Goal: Find specific page/section: Find specific page/section

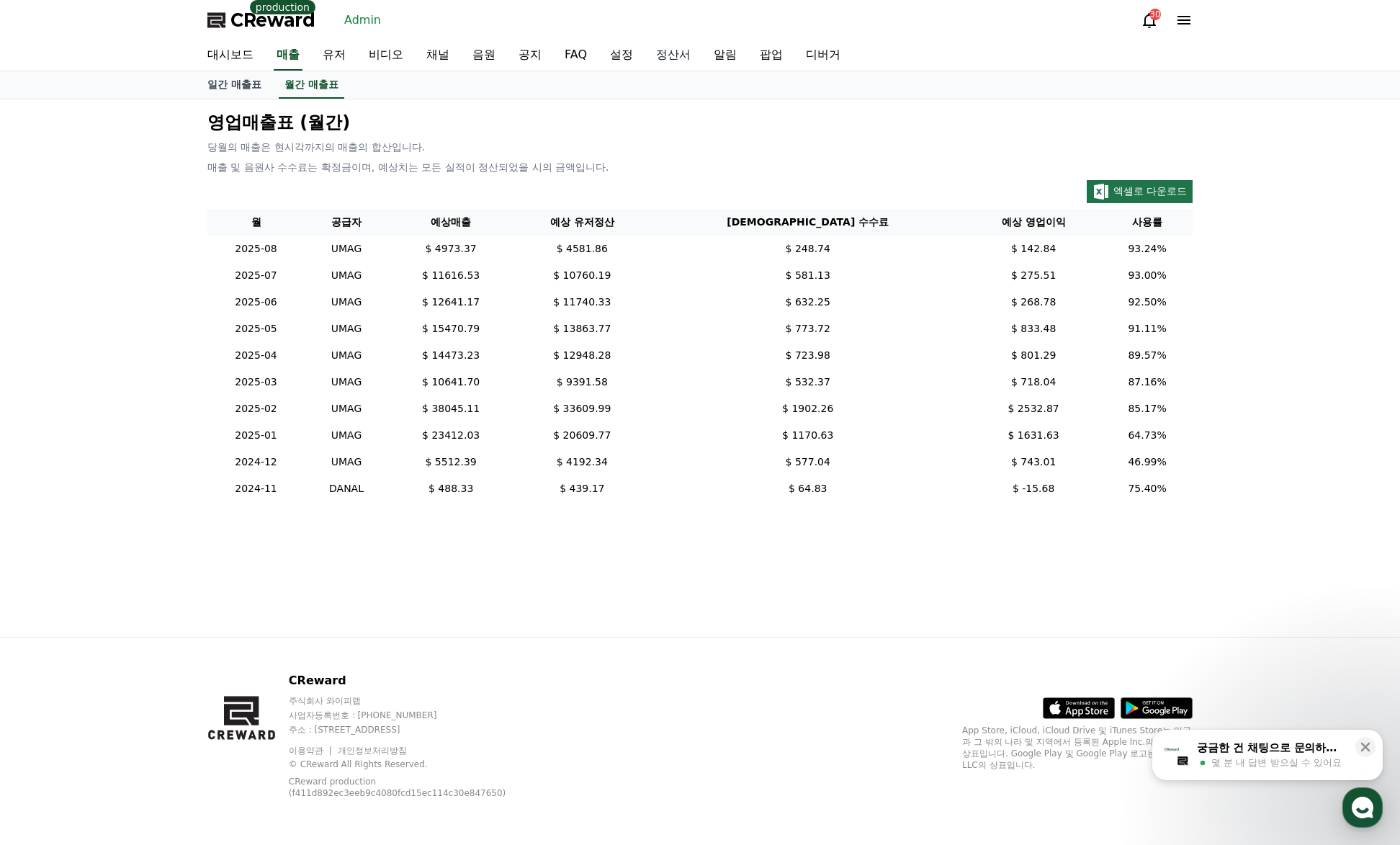
click at [673, 52] on link "정산서" at bounding box center [673, 55] width 58 height 31
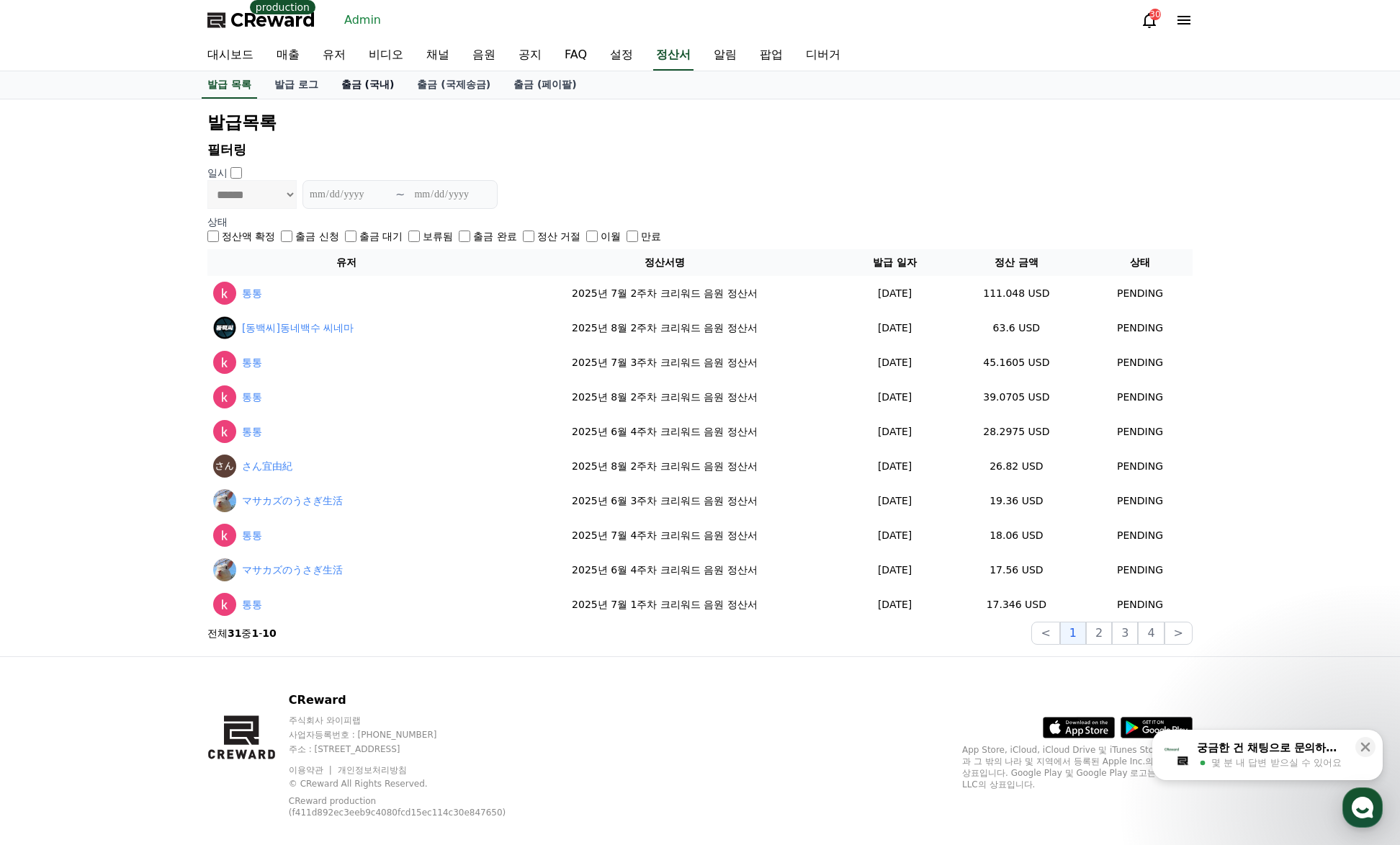
click at [383, 85] on link "출금 (국내)" at bounding box center [367, 85] width 76 height 27
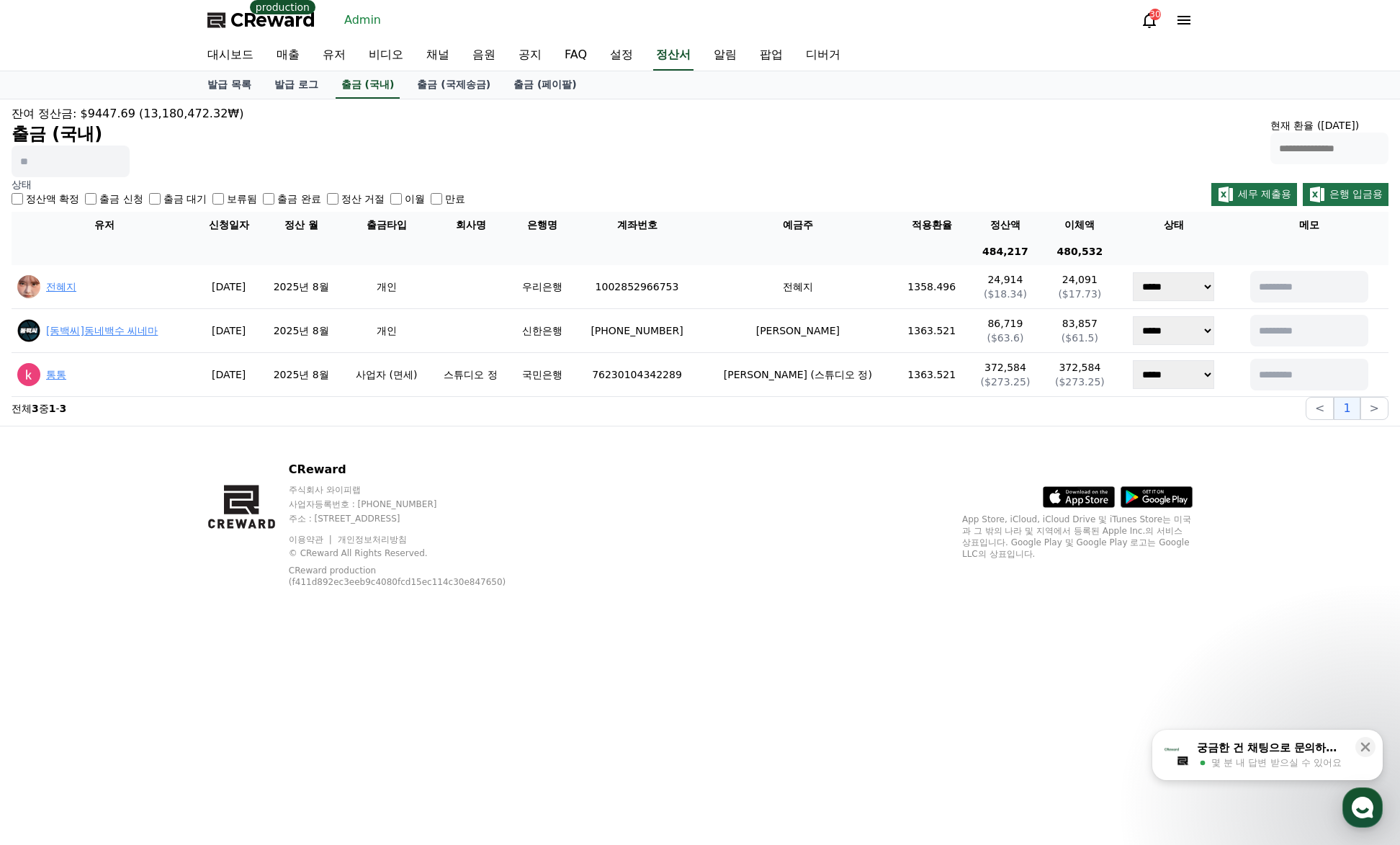
click at [405, 195] on div "이월" at bounding box center [408, 198] width 35 height 15
click at [221, 87] on link "발급 목록" at bounding box center [229, 85] width 67 height 27
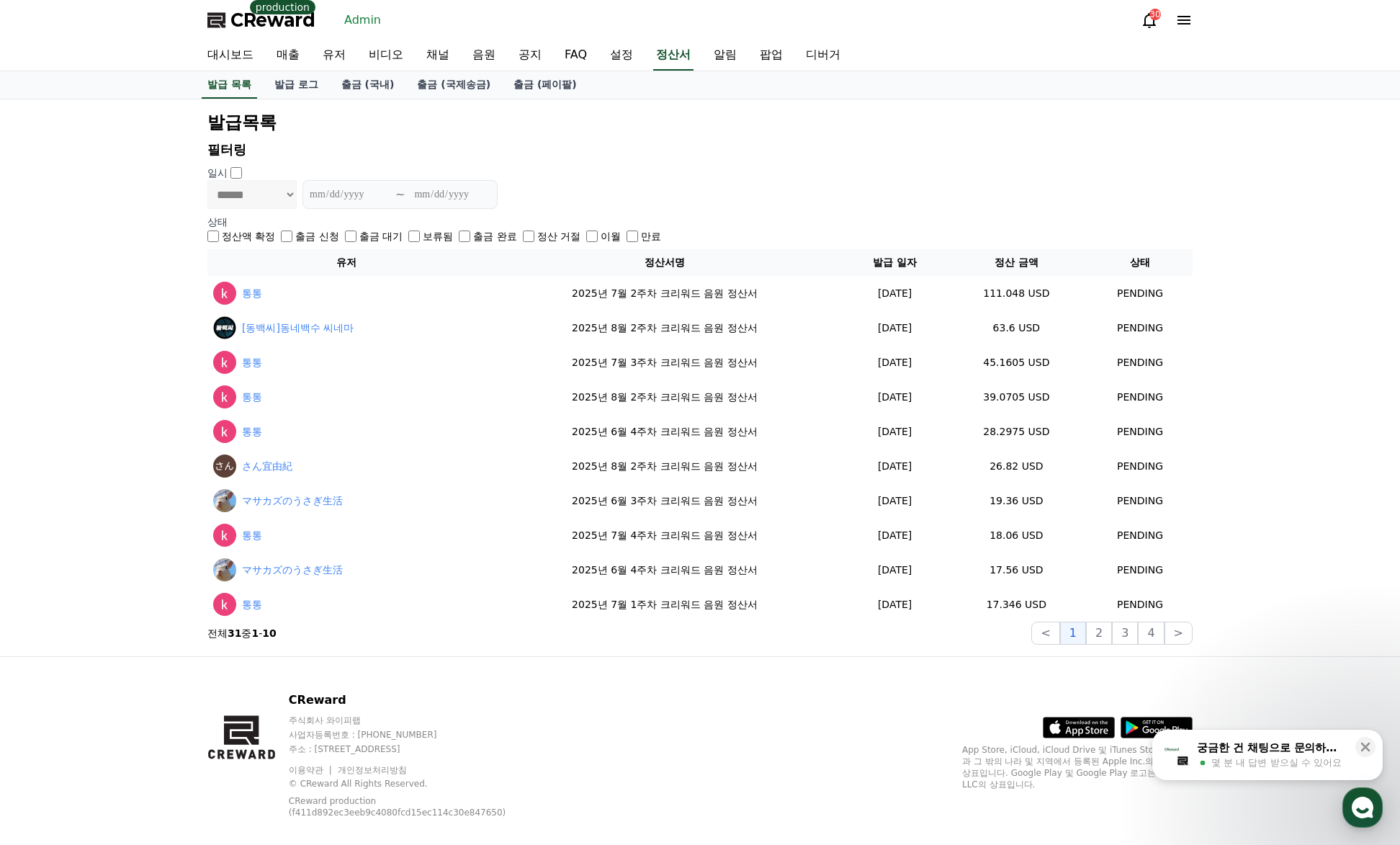
click at [1112, 636] on button "2" at bounding box center [1125, 633] width 26 height 23
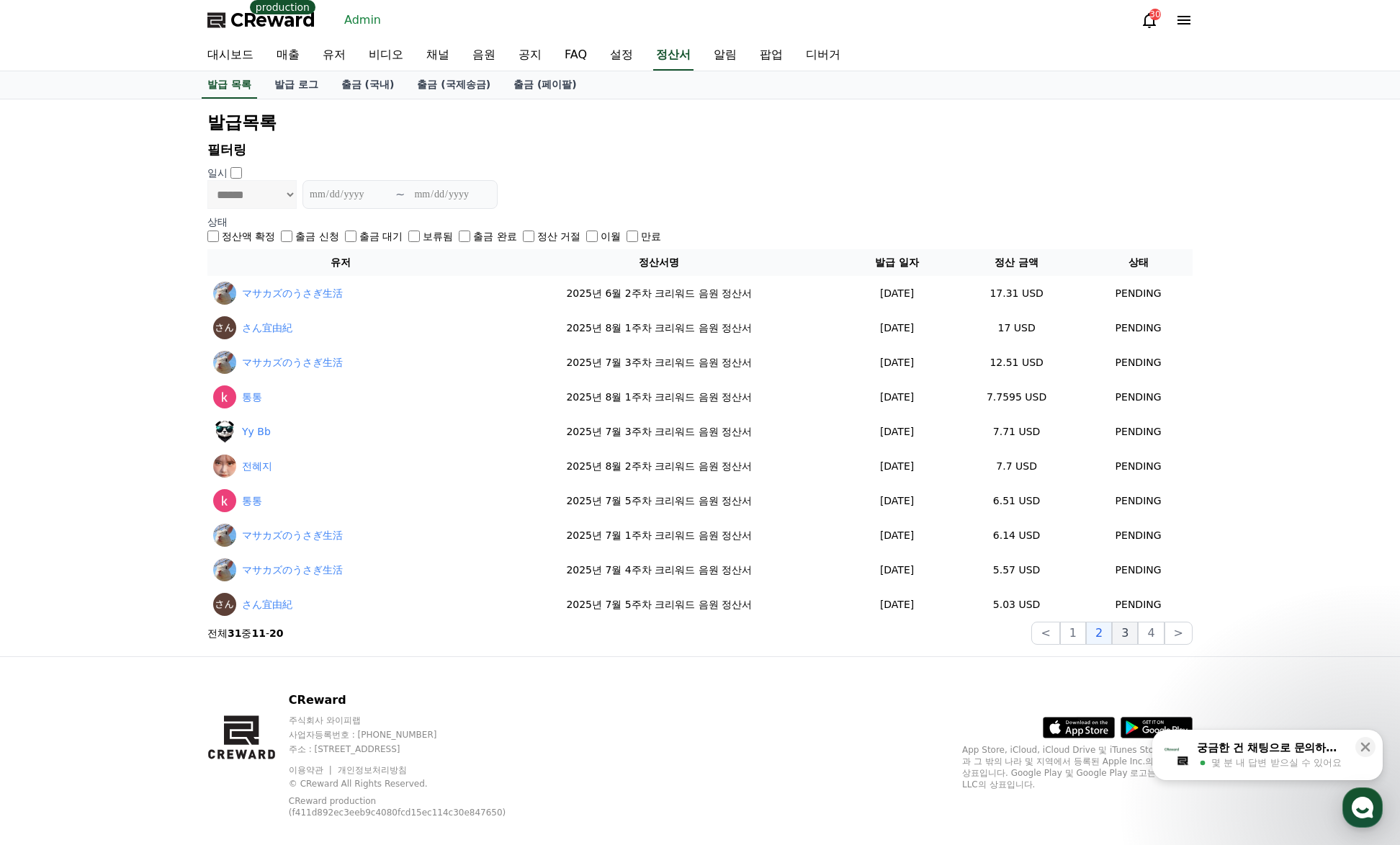
click at [1164, 635] on button "3" at bounding box center [1178, 633] width 28 height 23
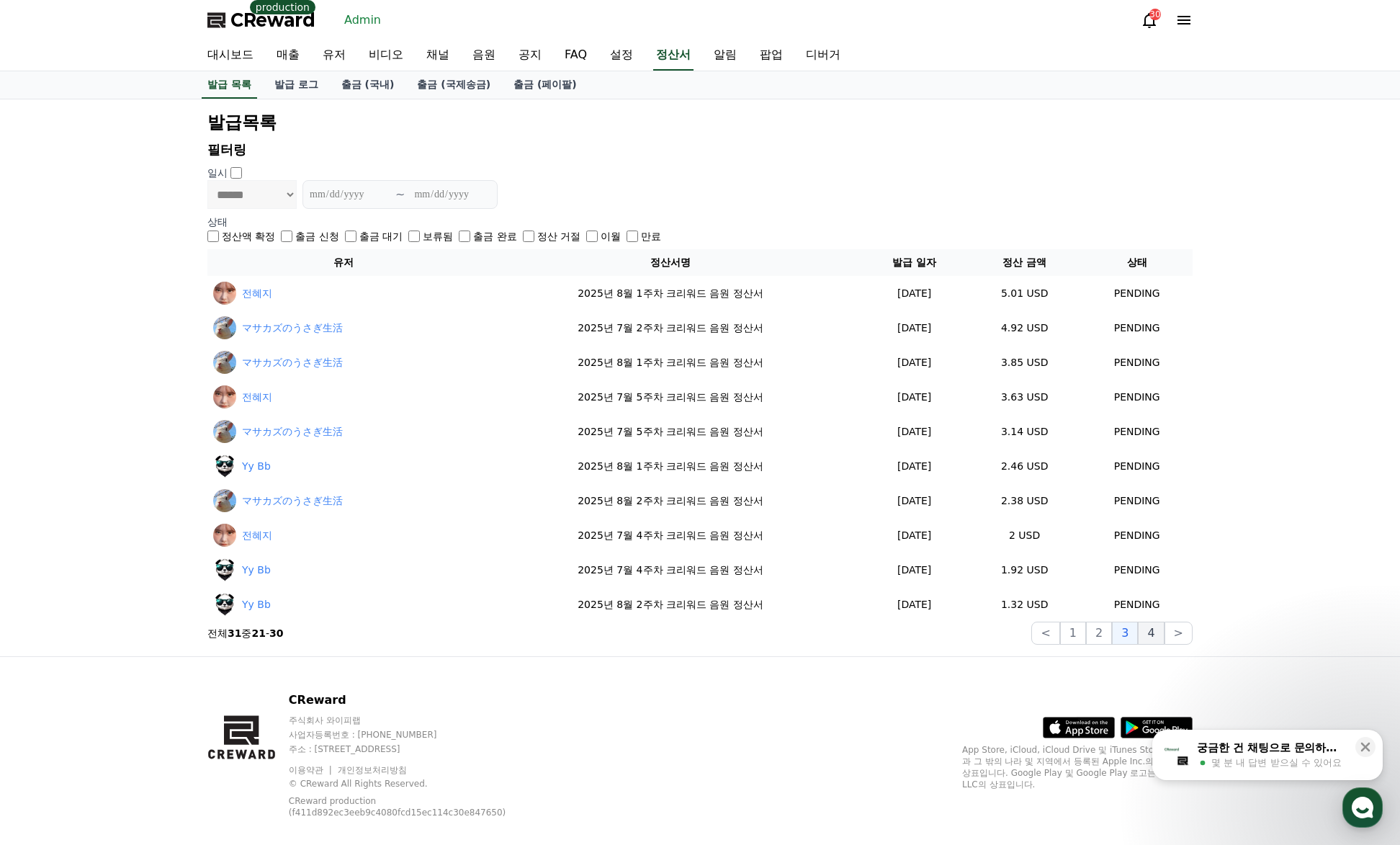
click at [1156, 636] on button "4" at bounding box center [1151, 633] width 26 height 23
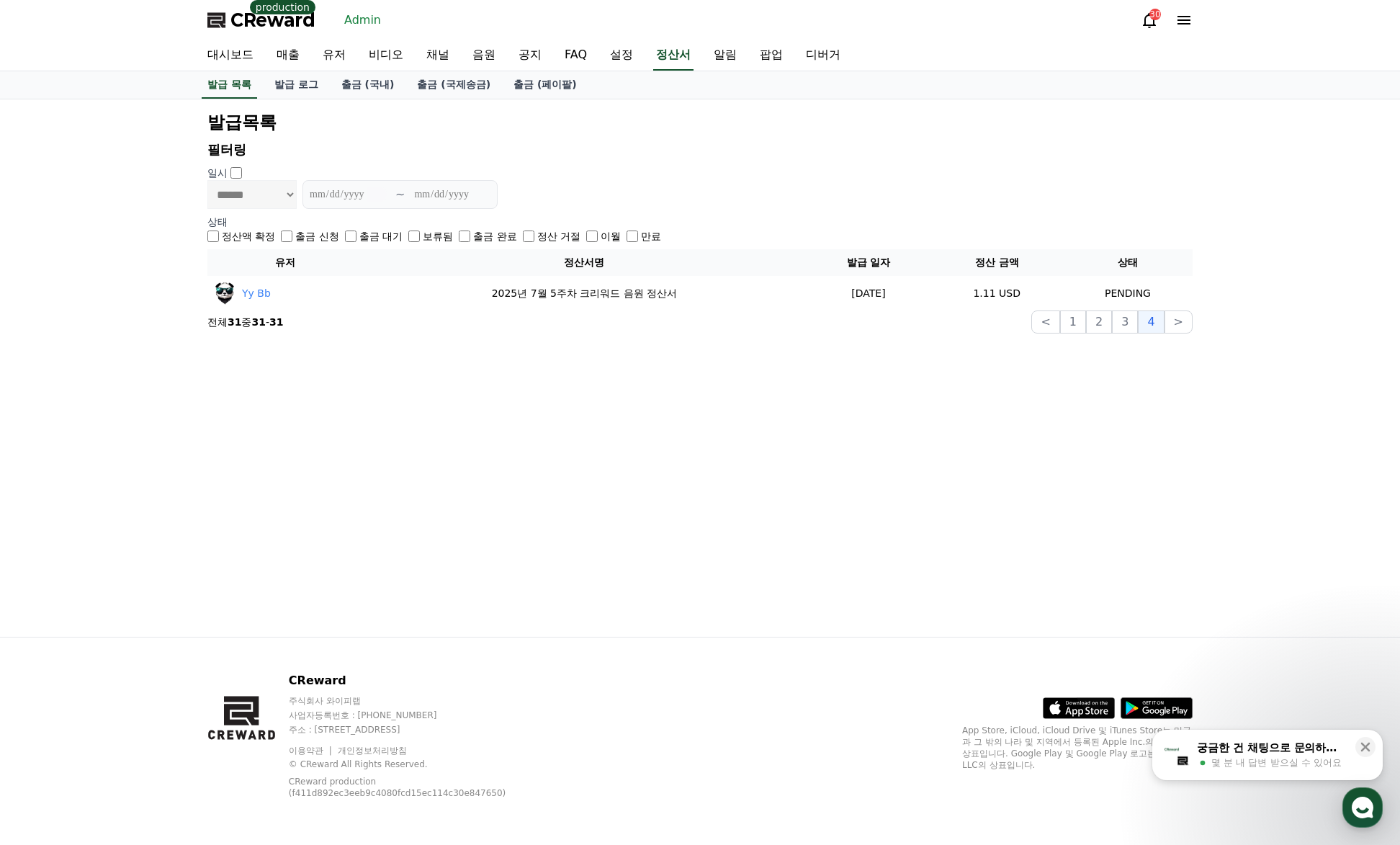
click at [861, 179] on div "**********" at bounding box center [700, 188] width 985 height 44
click at [1143, 17] on icon at bounding box center [1150, 20] width 17 height 17
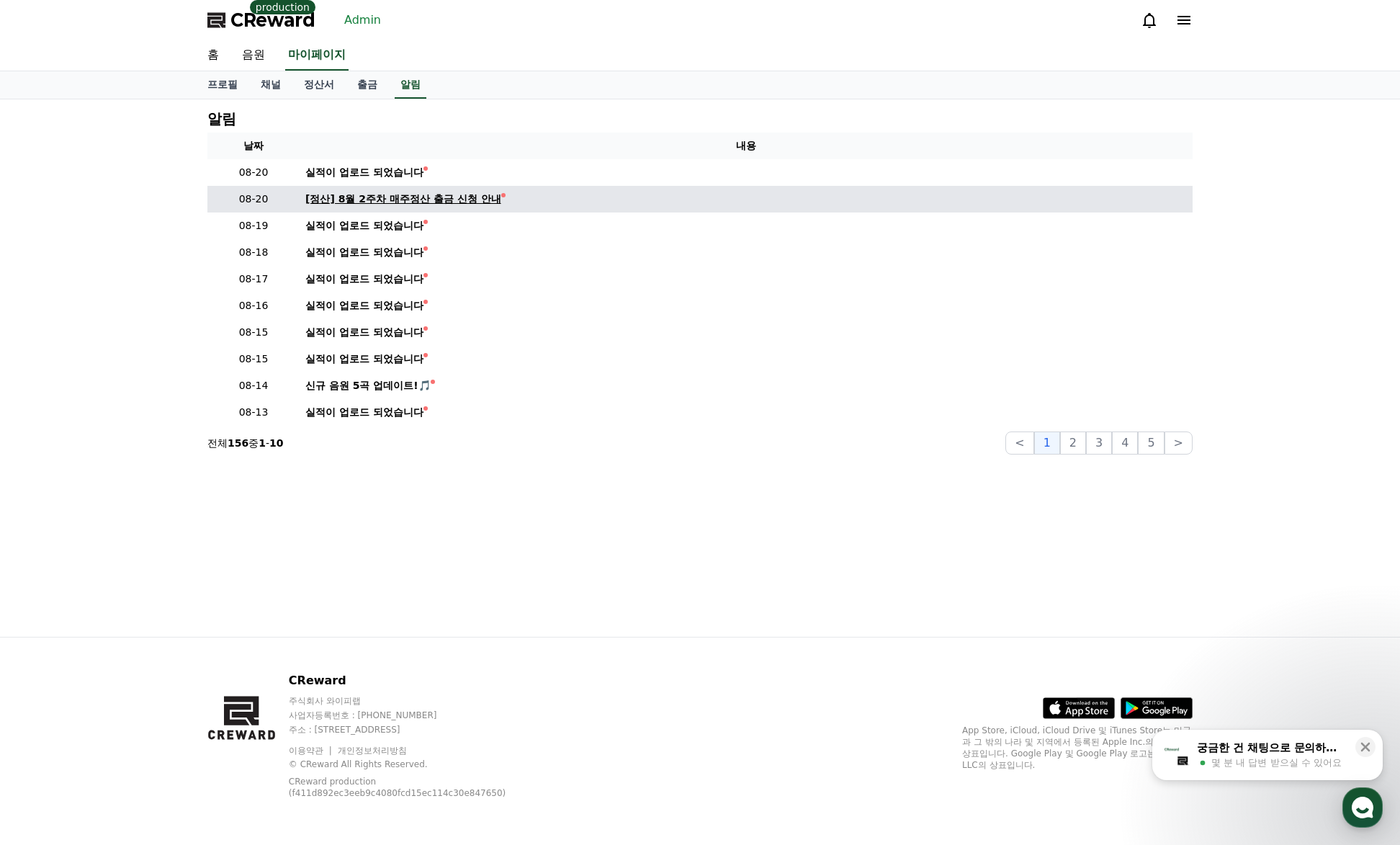
click at [421, 196] on div "[정산] 8월 2주차 매주정산 출금 신청 안내" at bounding box center [403, 198] width 196 height 15
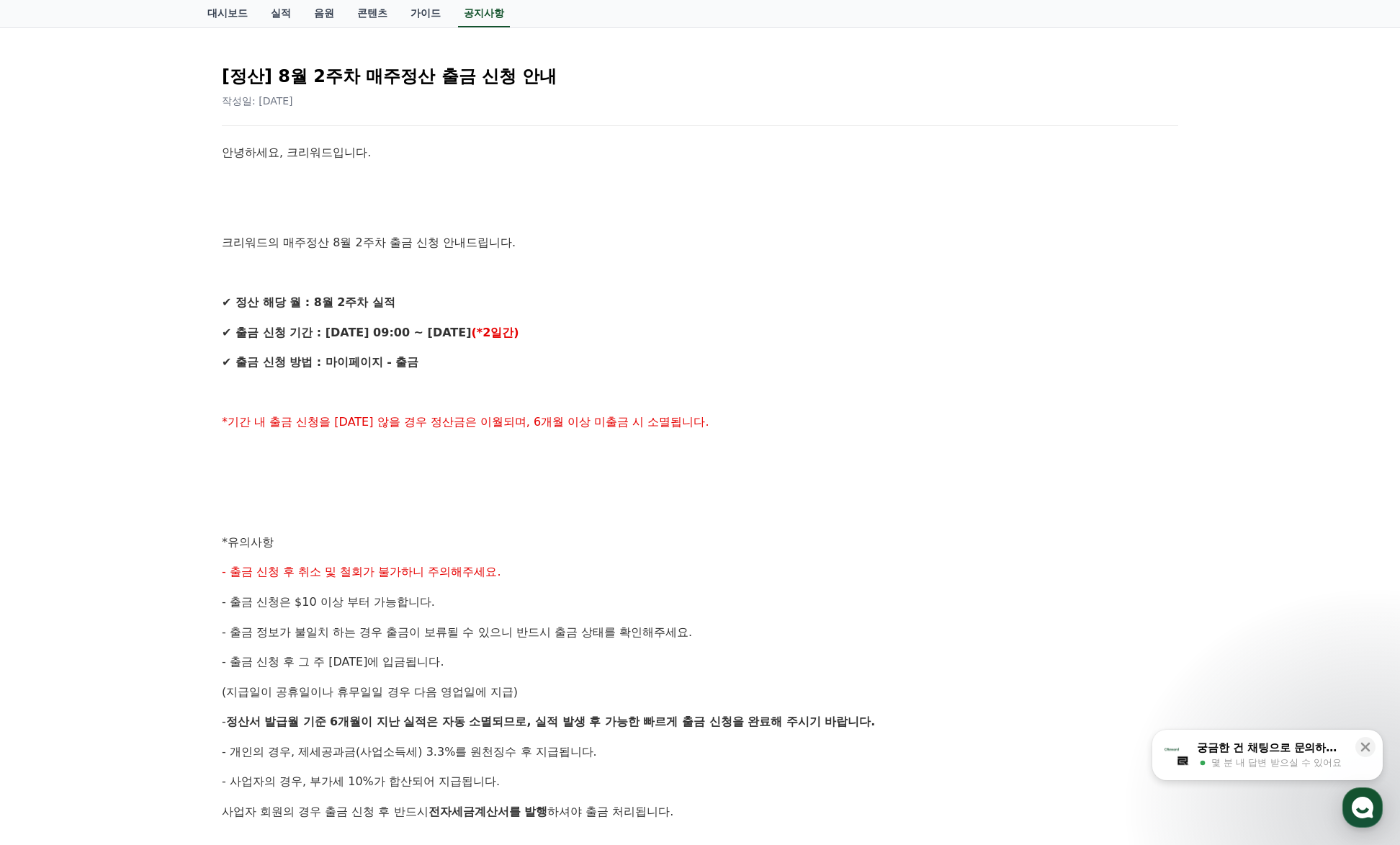
scroll to position [288, 0]
